Goal: Information Seeking & Learning: Learn about a topic

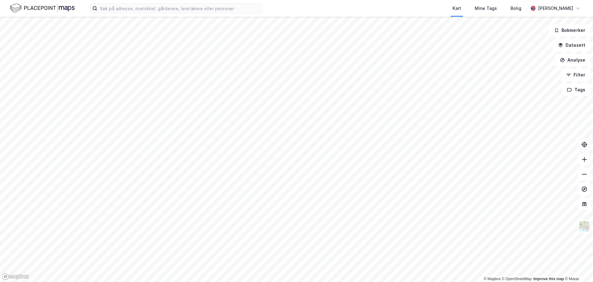
click at [582, 143] on icon at bounding box center [585, 144] width 6 height 6
click at [189, 6] on input at bounding box center [179, 8] width 165 height 9
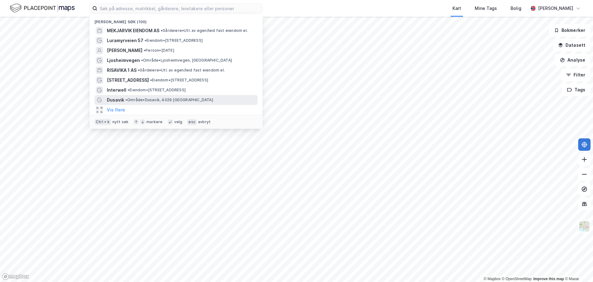
click at [131, 99] on span "• Område • [GEOGRAPHIC_DATA], [GEOGRAPHIC_DATA]" at bounding box center [169, 99] width 88 height 5
